Goal: Transaction & Acquisition: Purchase product/service

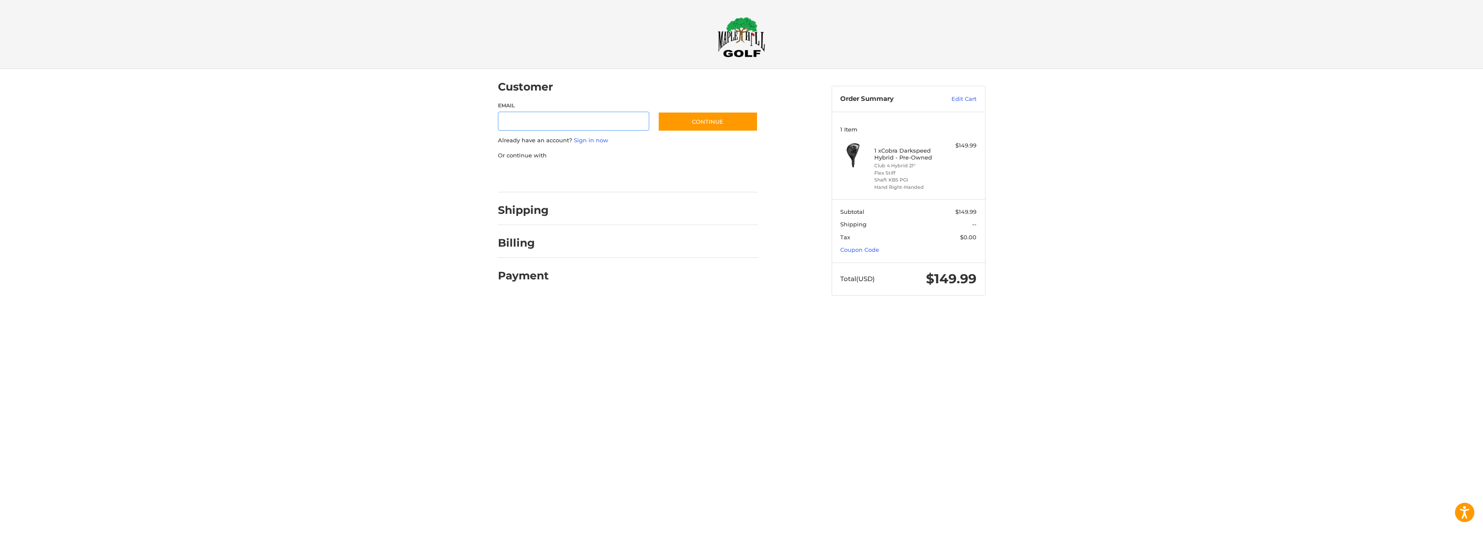
click at [585, 120] on input "Email" at bounding box center [574, 121] width 152 height 19
type input "**********"
click at [720, 123] on button "Continue" at bounding box center [708, 122] width 100 height 20
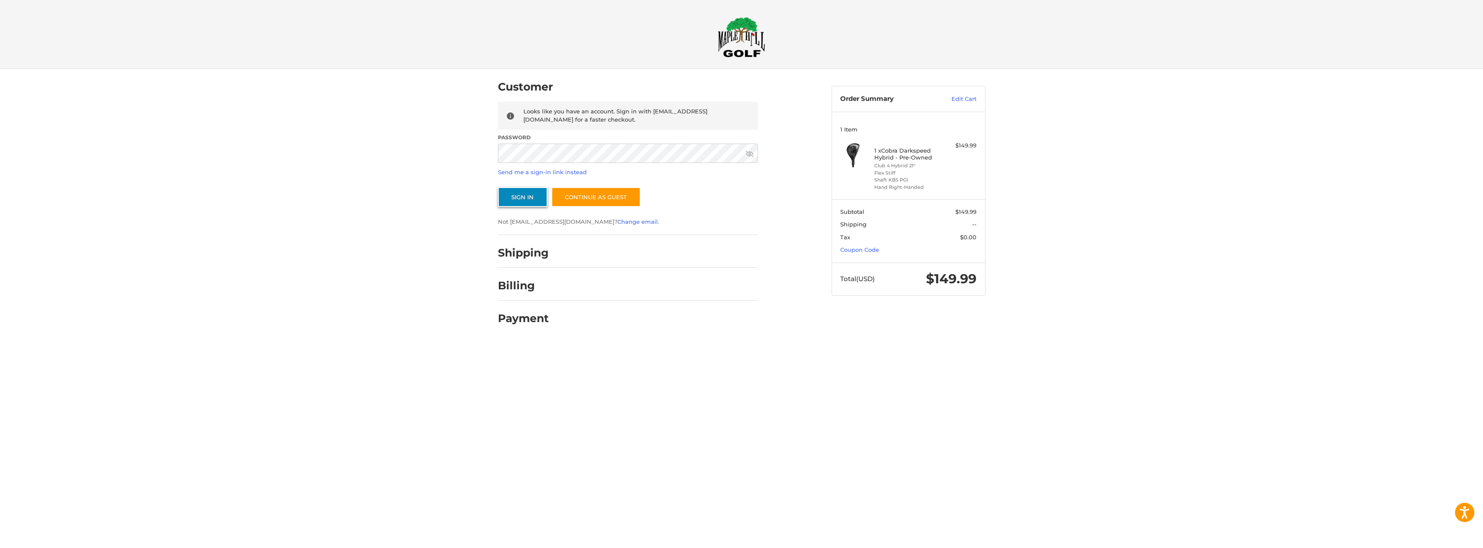
click at [531, 196] on button "Sign In" at bounding box center [523, 197] width 50 height 20
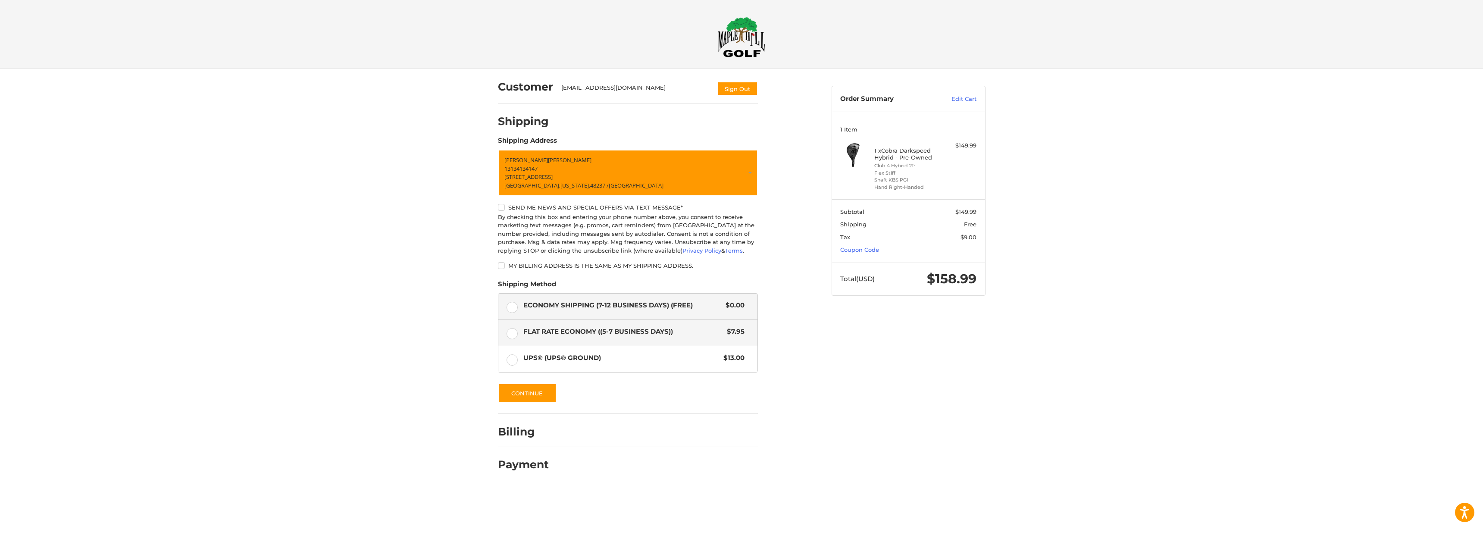
click at [516, 336] on label "Flat Rate Economy ((5-7 Business Days)) $7.95" at bounding box center [627, 333] width 259 height 26
click at [518, 307] on label "Economy Shipping (7-12 Business Days) (Free) $0.00" at bounding box center [627, 307] width 259 height 26
click at [530, 393] on button "Continue" at bounding box center [527, 393] width 59 height 20
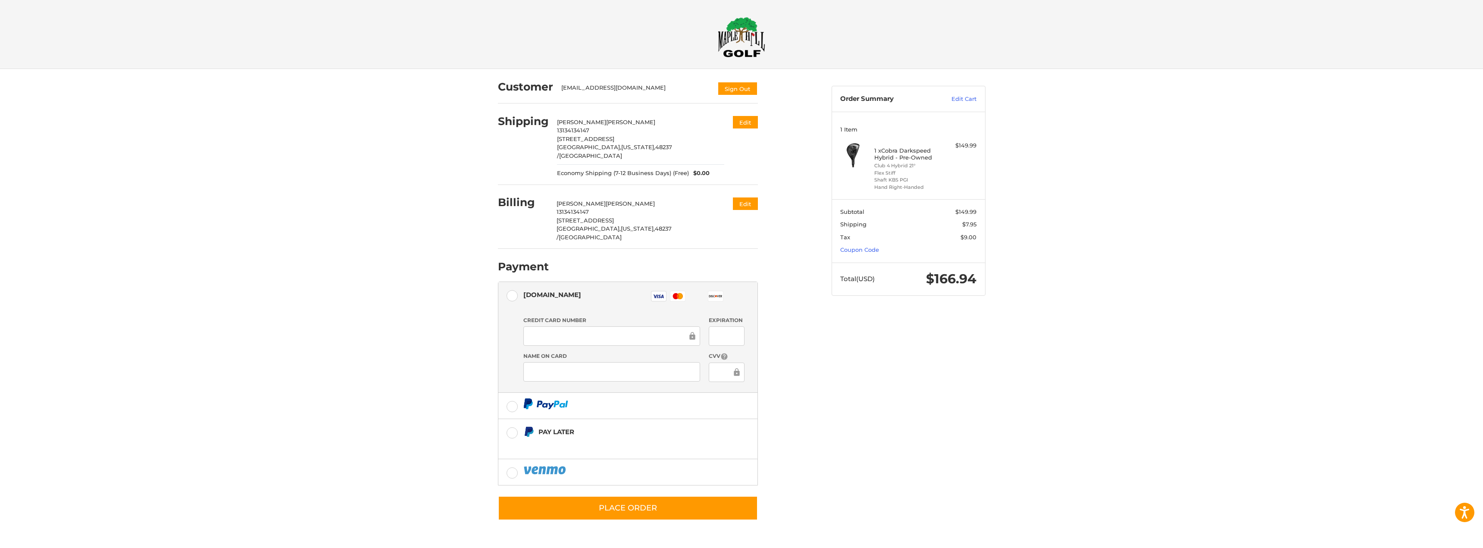
click at [0, 539] on div at bounding box center [0, 539] width 0 height 0
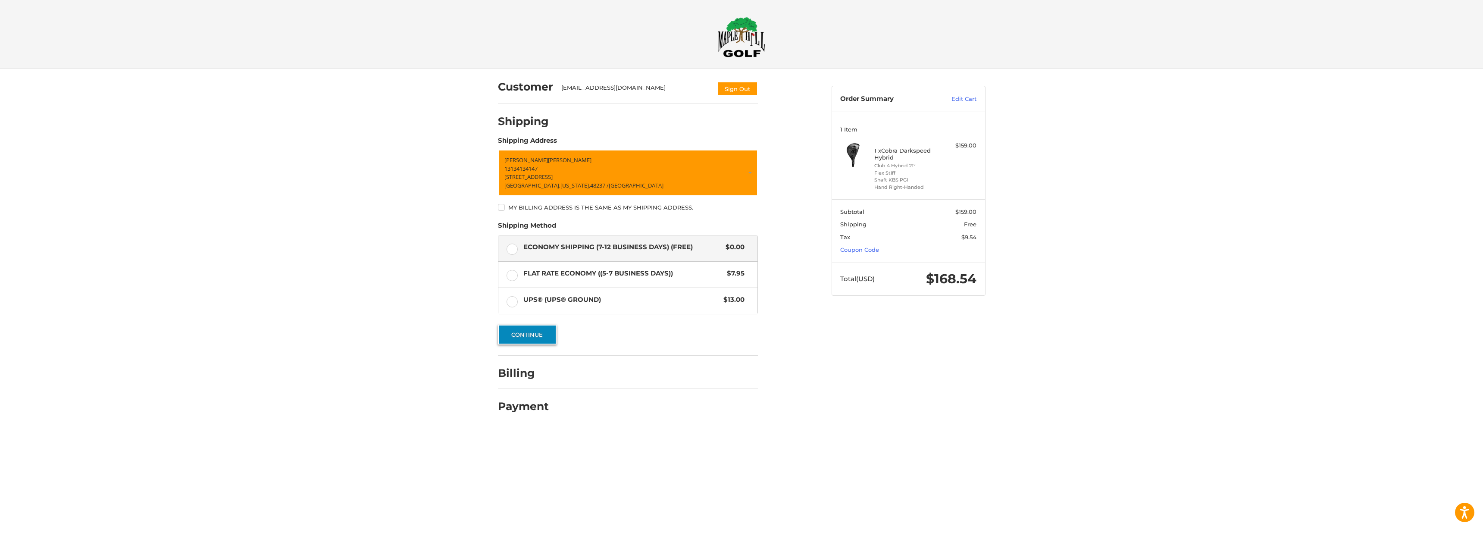
click at [536, 336] on button "Continue" at bounding box center [527, 335] width 59 height 20
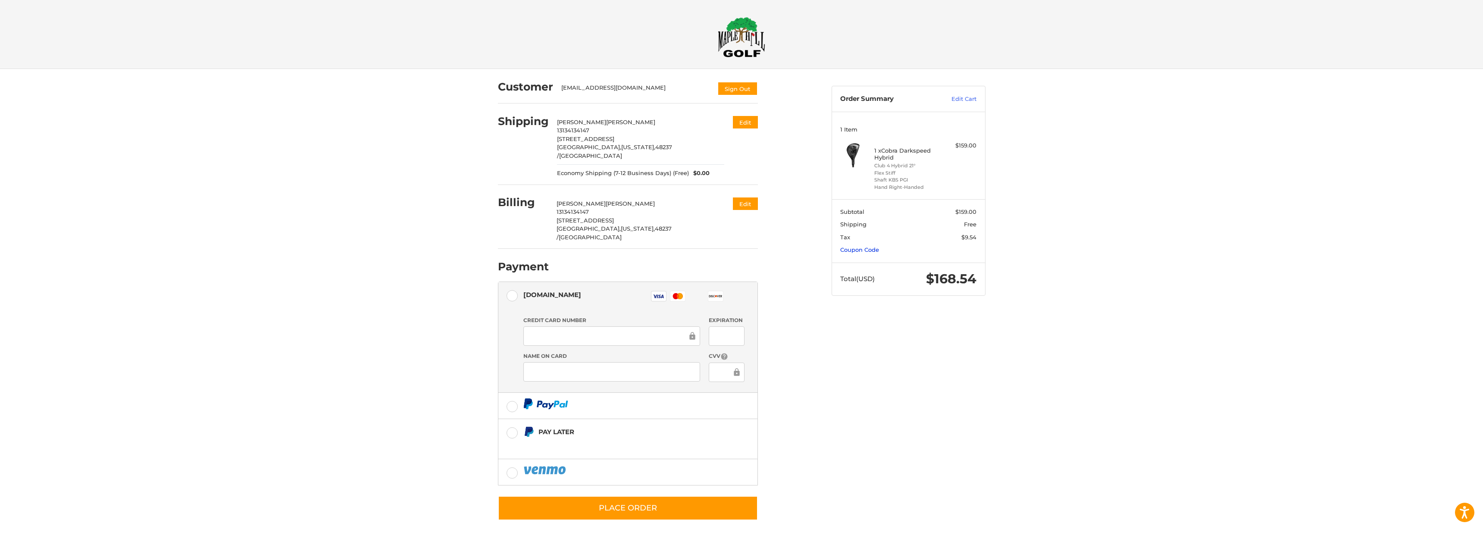
click at [867, 250] on link "Coupon Code" at bounding box center [859, 249] width 39 height 7
click at [886, 269] on input "Gift Certificate or Coupon Code" at bounding box center [883, 267] width 87 height 19
click at [0, 539] on div at bounding box center [0, 539] width 0 height 0
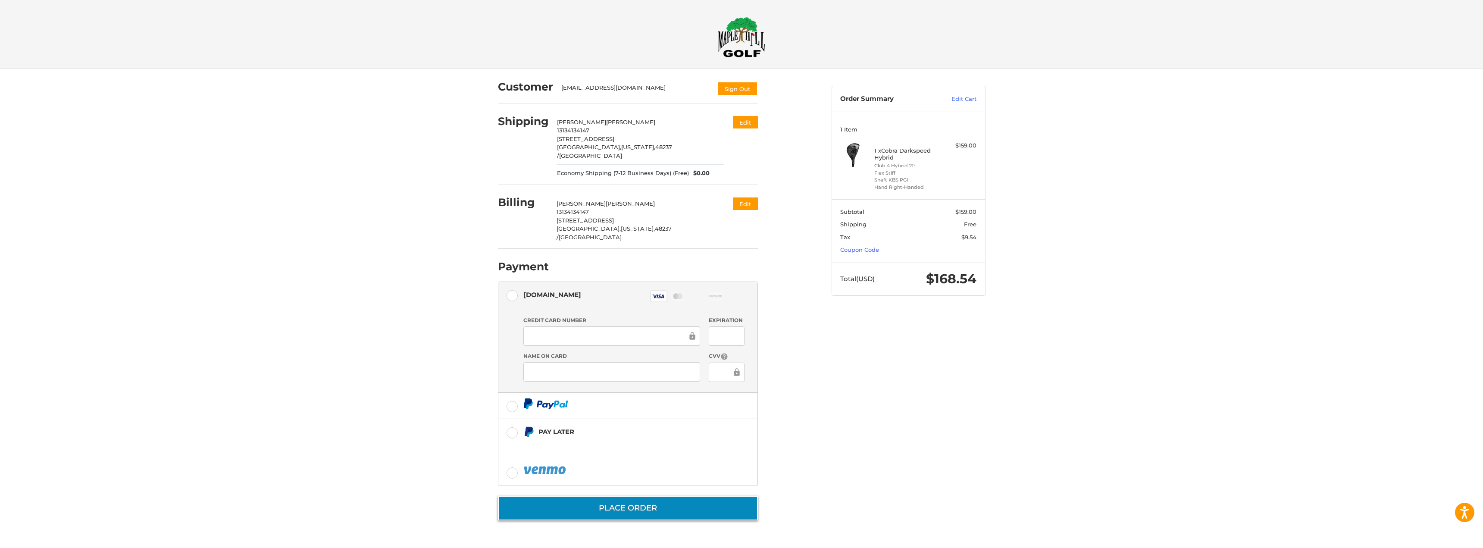
click at [635, 496] on button "Place Order" at bounding box center [628, 508] width 260 height 25
